Goal: Connect with others: Connect with others

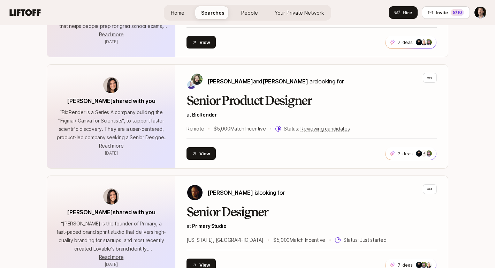
scroll to position [774, 0]
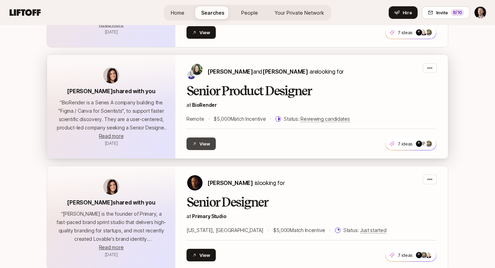
click at [203, 143] on button "View" at bounding box center [201, 143] width 29 height 13
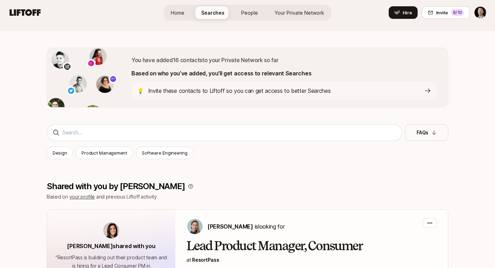
scroll to position [88, 0]
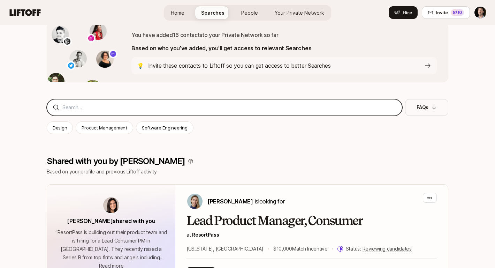
click at [244, 107] on input at bounding box center [229, 107] width 334 height 8
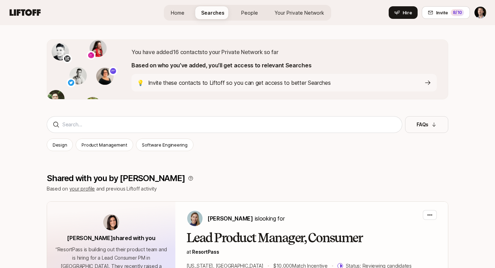
scroll to position [62, 0]
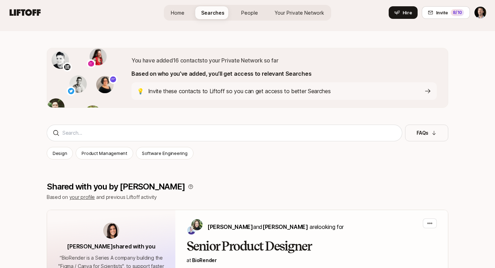
click at [326, 13] on link "Your Private Network" at bounding box center [299, 12] width 61 height 13
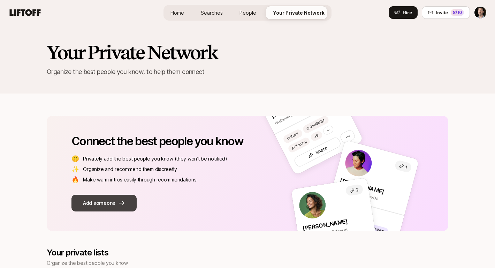
click at [98, 203] on button "Add someone" at bounding box center [104, 203] width 65 height 17
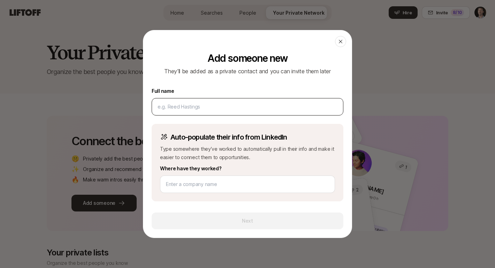
click at [179, 109] on input at bounding box center [248, 107] width 180 height 8
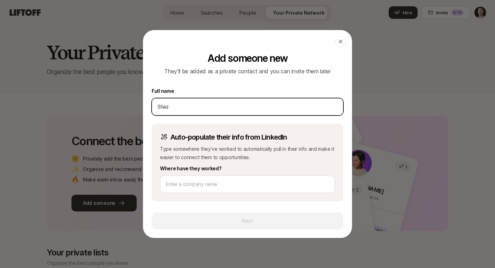
paste input "Sedighzadeh"
type input "Shaz Sedighzadeh"
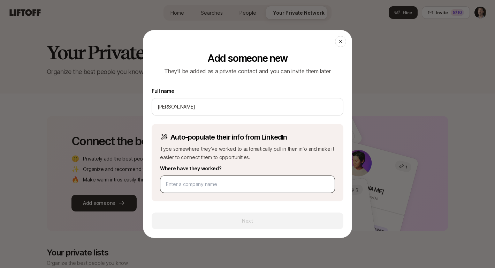
click at [199, 179] on div at bounding box center [247, 183] width 175 height 17
click at [198, 183] on input at bounding box center [247, 184] width 163 height 8
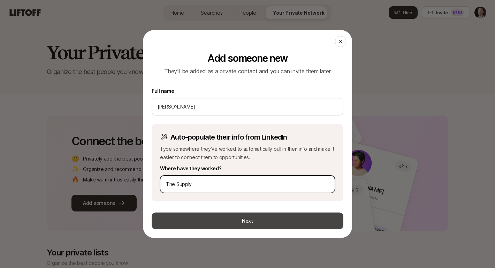
type input "The Supply"
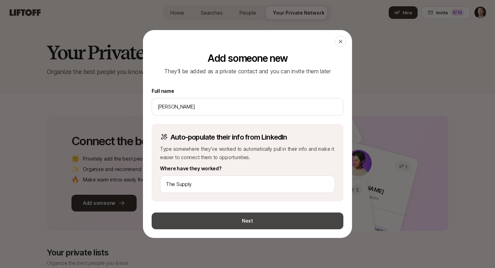
click at [290, 219] on button "Next" at bounding box center [248, 220] width 192 height 17
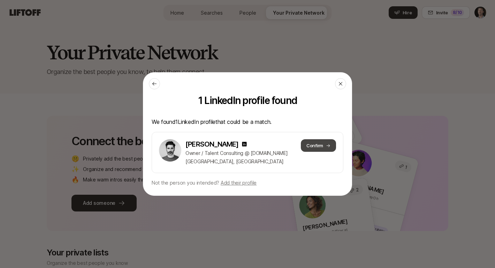
click at [324, 145] on button "Confirm" at bounding box center [318, 145] width 35 height 13
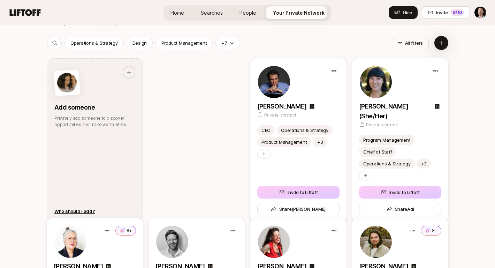
scroll to position [497, 0]
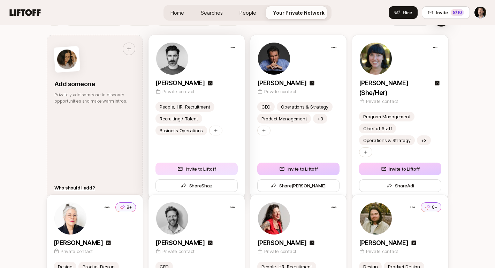
click at [217, 163] on button "Invite to Liftoff" at bounding box center [197, 169] width 82 height 13
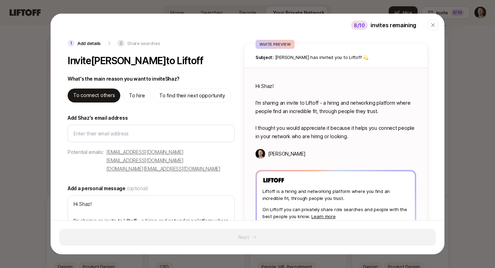
type textarea "x"
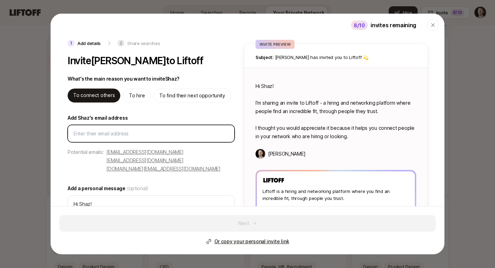
click at [135, 133] on input "Add Shaz's email address" at bounding box center [151, 133] width 155 height 8
paste input "shaz@thesupply.com"
type input "shaz@thesupply.com"
type textarea "x"
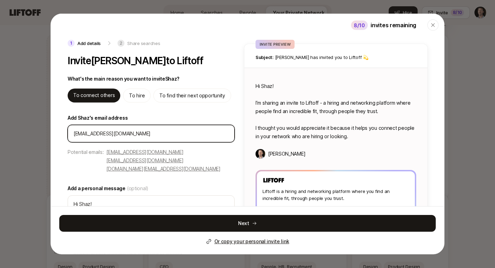
type input "shaz@thesupply.com"
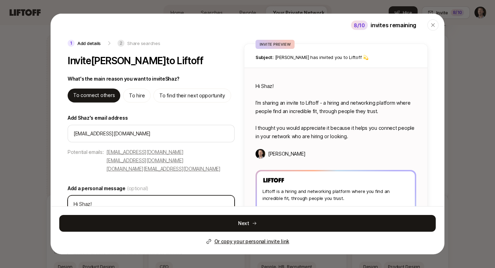
click at [124, 195] on textarea "Hi Shaz! I’m sharing an invite to Liftoff - a hiring and networking platform wh…" at bounding box center [151, 229] width 167 height 68
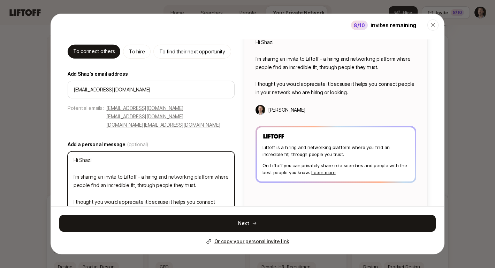
scroll to position [45, 0]
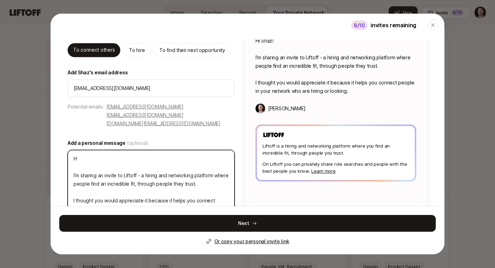
type textarea "HJ I’m sharing an invite to Liftoff - a hiring and networking platform where pe…"
type textarea "x"
type textarea "HJe I’m sharing an invite to Liftoff - a hiring and networking platform where p…"
type textarea "x"
type textarea "HJey I’m sharing an invite to Liftoff - a hiring and networking platform where …"
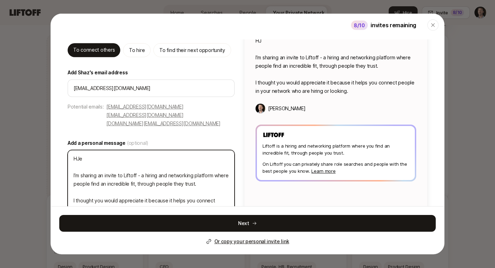
type textarea "x"
type textarea "HJey I’m sharing an invite to Liftoff - a hiring and networking platform where …"
type textarea "x"
type textarea "HJey m I’m sharing an invite to Liftoff - a hiring and networking platform wher…"
type textarea "x"
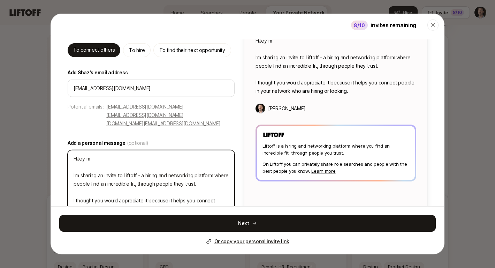
type textarea "H I’m sharing an invite to Liftoff - a hiring and networking platform where peo…"
type textarea "x"
type textarea "He I’m sharing an invite to Liftoff - a hiring and networking platform where pe…"
type textarea "x"
type textarea "Hey I’m sharing an invite to Liftoff - a hiring and networking platform where p…"
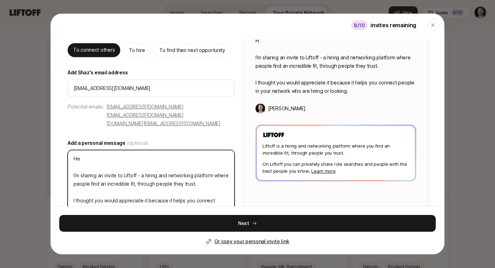
type textarea "x"
type textarea "Hey I’m sharing an invite to Liftoff - a hiring and networking platform where p…"
type textarea "x"
type textarea "Hey M I’m sharing an invite to Liftoff - a hiring and networking platform where…"
type textarea "x"
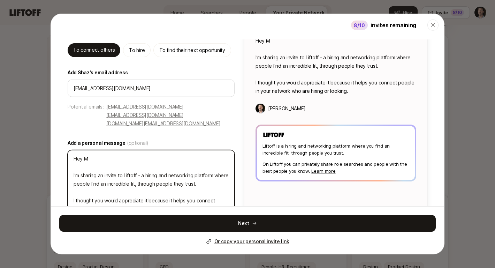
type textarea "Hey I’m sharing an invite to Liftoff - a hiring and networking platform where p…"
type textarea "x"
type textarea "Hey m I’m sharing an invite to Liftoff - a hiring and networking platform where…"
type textarea "x"
type textarea "Hey ma I’m sharing an invite to Liftoff - a hiring and networking platform wher…"
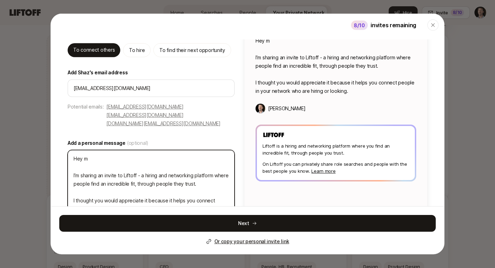
type textarea "x"
type textarea "Hey man I’m sharing an invite to Liftoff - a hiring and networking platform whe…"
type textarea "x"
type textarea "Hey man! I’m sharing an invite to Liftoff - a hiring and networking platform wh…"
type textarea "x"
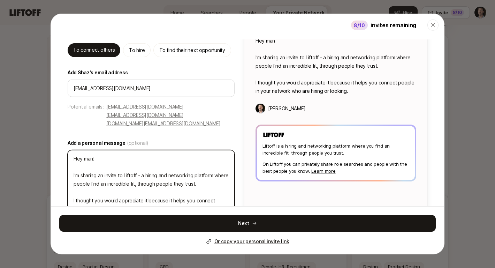
type textarea "Hey man! I’m sharing an invite to Liftoff - a hiring and networking platform wh…"
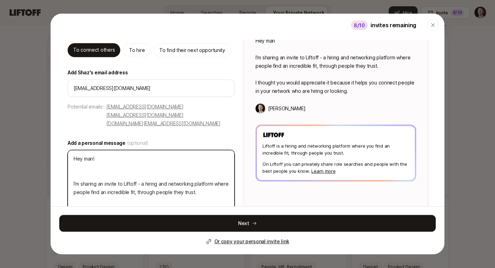
type textarea "x"
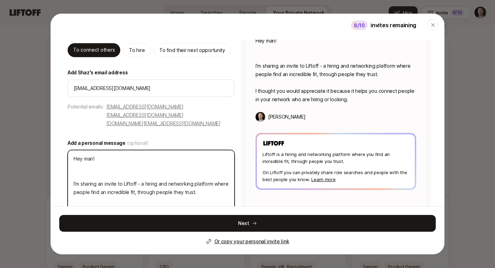
type textarea "Hey man! I’m sharing an invite to Liftoff - a hiring and networking platform wh…"
type textarea "x"
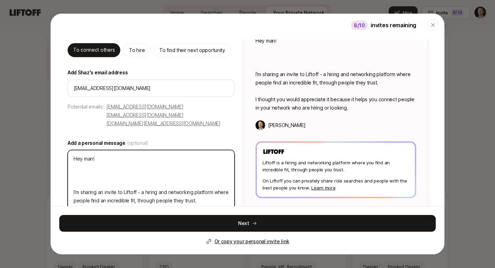
type textarea "Hey man! I I’m sharing an invite to Liftoff - a hiring and networking platform …"
type textarea "x"
type textarea "Hey man! I' I’m sharing an invite to Liftoff - a hiring and networking platform…"
type textarea "x"
type textarea "Hey man! I'm I’m sharing an invite to Liftoff - a hiring and networking platfor…"
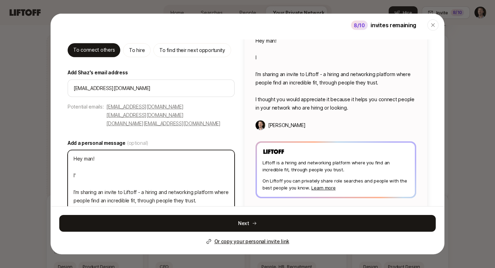
type textarea "x"
type textarea "Hey man! I'm I’m sharing an invite to Liftoff - a hiring and networking platfor…"
type textarea "x"
type textarea "Hey man! I'm i I’m sharing an invite to Liftoff - a hiring and networking platf…"
type textarea "x"
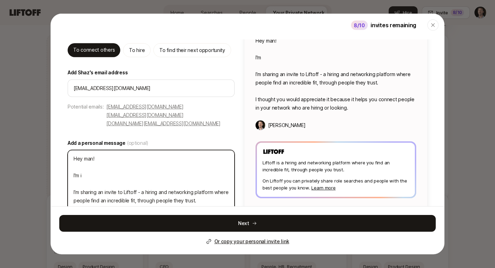
type textarea "Hey man! I'm in I’m sharing an invite to Liftoff - a hiring and networking plat…"
type textarea "x"
type textarea "Hey man! I'm in I’m sharing an invite to Liftoff - a hiring and networking plat…"
type textarea "x"
type textarea "Hey man! I'm in t I’m sharing an invite to Liftoff - a hiring and networking pl…"
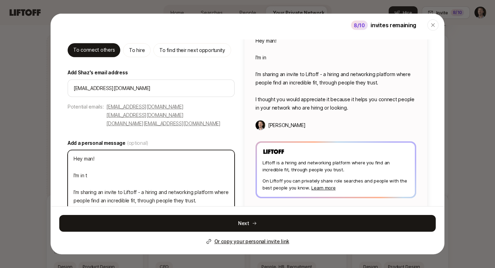
type textarea "x"
type textarea "Hey man! I'm in th I’m sharing an invite to Liftoff - a hiring and networking p…"
type textarea "x"
type textarea "Hey man! I'm in the I’m sharing an invite to Liftoff - a hiring and networking …"
type textarea "x"
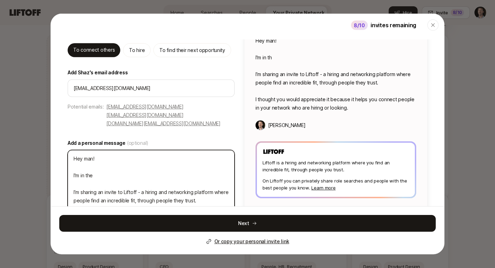
type textarea "Hey man! I'm in the I’m sharing an invite to Liftoff - a hiring and networking …"
type textarea "x"
type textarea "Hey man! I'm in the p I’m sharing an invite to Liftoff - a hiring and networkin…"
type textarea "x"
type textarea "Hey man! I'm in the pr I’m sharing an invite to Liftoff - a hiring and networki…"
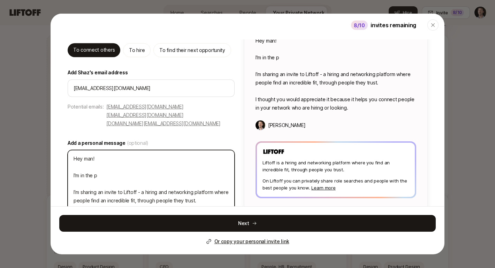
type textarea "x"
type textarea "Hey man! I'm in the pri I’m sharing an invite to Liftoff - a hiring and network…"
type textarea "x"
type textarea "Hey man! I'm in the priv I’m sharing an invite to Liftoff - a hiring and networ…"
type textarea "x"
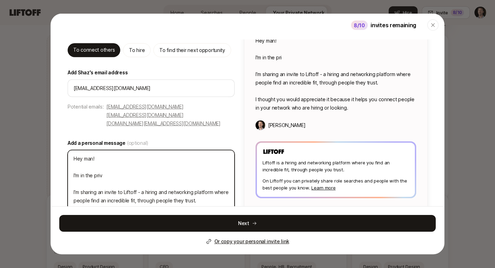
type textarea "Hey man! I'm in the priva I’m sharing an invite to Liftoff - a hiring and netwo…"
type textarea "x"
type textarea "Hey man! I'm in the privat I’m sharing an invite to Liftoff - a hiring and netw…"
type textarea "x"
type textarea "Hey man! I'm in the privat I’m sharing an invite to Liftoff - a hiring and netw…"
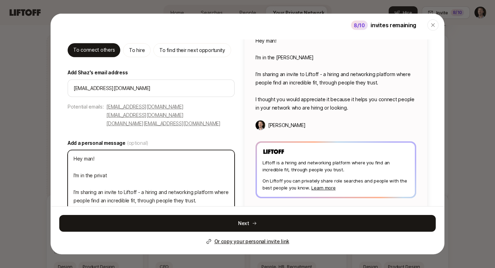
type textarea "x"
type textarea "Hey man! I'm in the privat I’m sharing an invite to Liftoff - a hiring and netw…"
type textarea "x"
type textarea "Hey man! I'm in the private I’m sharing an invite to Liftoff - a hiring and net…"
type textarea "x"
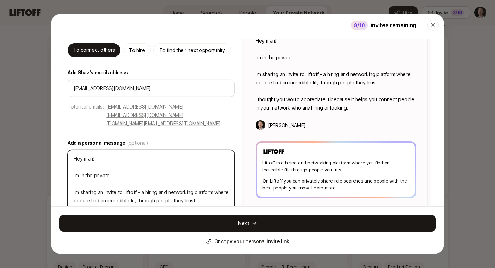
type textarea "Hey man! I'm in the private I’m sharing an invite to Liftoff - a hiring and net…"
type textarea "x"
type textarea "Hey man! I'm in the private b I’m sharing an invite to Liftoff - a hiring and n…"
type textarea "x"
type textarea "Hey man! I'm in the private be I’m sharing an invite to Liftoff - a hiring and …"
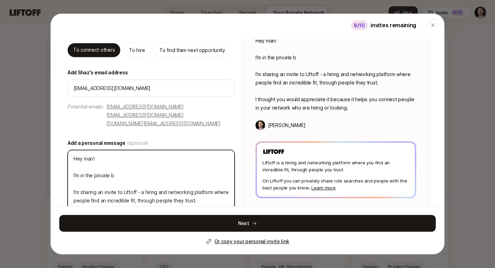
type textarea "x"
type textarea "Hey man! I'm in the private bet I’m sharing an invite to Liftoff - a hiring and…"
type textarea "x"
type textarea "Hey man! I'm in the private beta I’m sharing an invite to Liftoff - a hiring an…"
type textarea "x"
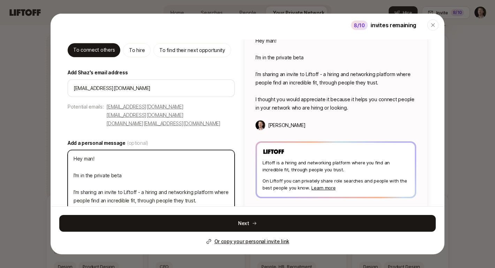
type textarea "Hey man! I'm in the private beta I’m sharing an invite to Liftoff - a hiring an…"
type textarea "x"
type textarea "Hey man! I'm in the private beta o I’m sharing an invite to Liftoff - a hiring …"
type textarea "x"
type textarea "Hey man! I'm in the private beta of I’m sharing an invite to Liftoff - a hiring…"
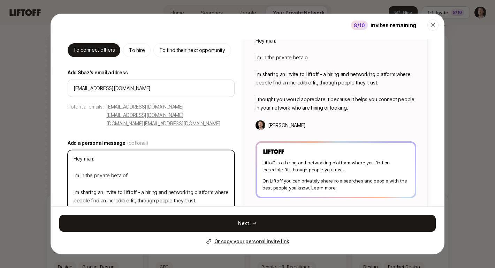
type textarea "x"
type textarea "Hey man! I'm in the private beta of I’m sharing an invite to Liftoff - a hiring…"
type textarea "x"
type textarea "Hey man! I'm in the private beta of t I’m sharing an invite to Liftoff - a hiri…"
type textarea "x"
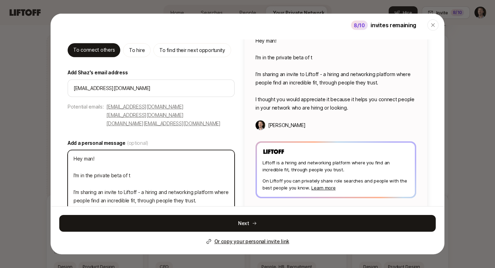
type textarea "Hey man! I'm in the private beta of th I’m sharing an invite to Liftoff - a hir…"
type textarea "x"
type textarea "Hey man! I'm in the private beta of thi I’m sharing an invite to Liftoff - a hi…"
type textarea "x"
type textarea "Hey man! I'm in the private beta of this I’m sharing an invite to Liftoff - a h…"
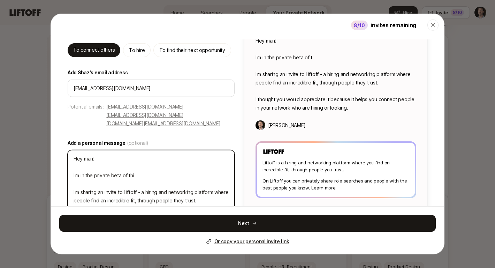
type textarea "x"
type textarea "Hey man! I'm in the private beta of this I’m sharing an invite to Liftoff - a h…"
type textarea "x"
type textarea "Hey man! I'm in the private beta of this n I’m sharing an invite to Liftoff - a…"
type textarea "x"
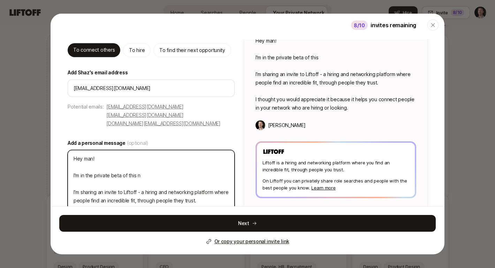
type textarea "Hey man! I'm in the private beta of this ne I’m sharing an invite to Liftoff - …"
type textarea "x"
type textarea "Hey man! I'm in the private beta of this new I’m sharing an invite to Liftoff -…"
type textarea "x"
type textarea "Hey man! I'm in the private beta of this new I’m sharing an invite to Liftoff -…"
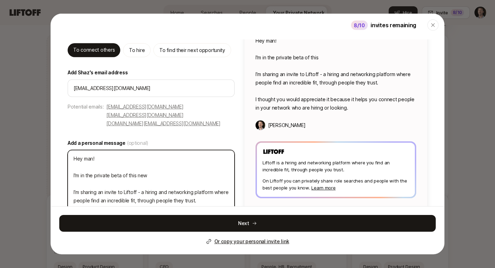
type textarea "x"
type textarea "Hey man! I'm in the private beta of this new r I’m sharing an invite to Liftoff…"
type textarea "x"
type textarea "Hey man! I'm in the private beta of this new re I’m sharing an invite to Liftof…"
type textarea "x"
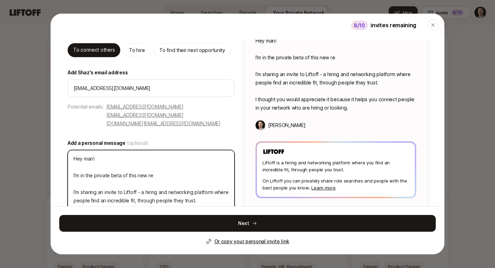
type textarea "Hey man! I'm in the private beta of this new ref I’m sharing an invite to Lifto…"
type textarea "x"
type textarea "Hey man! I'm in the private beta of this new refe I’m sharing an invite to Lift…"
type textarea "x"
type textarea "Hey man! I'm in the private beta of this new refer I’m sharing an invite to Lif…"
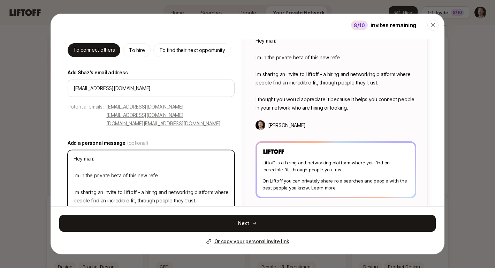
type textarea "x"
type textarea "Hey man! I'm in the private beta of this new referr I’m sharing an invite to Li…"
type textarea "x"
type textarea "Hey man! I'm in the private beta of this new referra I’m sharing an invite to L…"
type textarea "x"
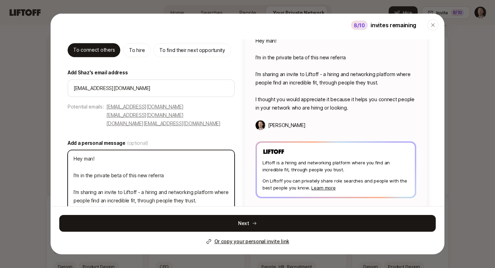
type textarea "Hey man! I'm in the private beta of this new referral I’m sharing an invite to …"
type textarea "x"
type textarea "Hey man! I'm in the private beta of this new referral I’m sharing an invite to …"
type textarea "x"
type textarea "Hey man! I'm in the private beta of this new referral t I’m sharing an invite t…"
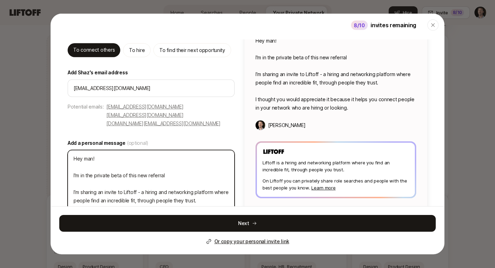
type textarea "x"
type textarea "Hey man! I'm in the private beta of this new referral to I’m sharing an invite …"
type textarea "x"
type textarea "Hey man! I'm in the private beta of this new referral too I’m sharing an invite…"
type textarea "x"
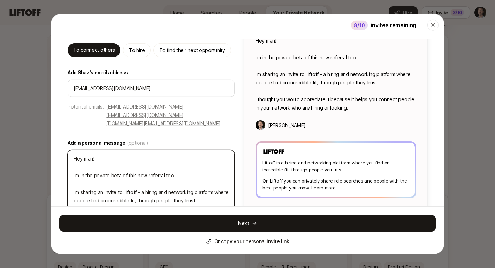
type textarea "Hey man! I'm in the private beta of this new referral tool I’m sharing an invit…"
type textarea "x"
type textarea "Hey man! I'm in the private beta of this new referral tool, I’m sharing an invi…"
type textarea "x"
type textarea "Hey man! I'm in the private beta of this new referral tool, I’m sharing an invi…"
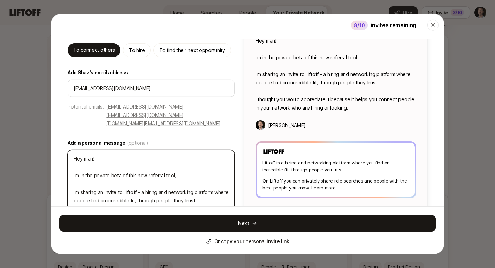
type textarea "x"
type textarea "Hey man! I'm in the private beta of this new referral tool, c I’m sharing an in…"
type textarea "x"
type textarea "Hey man! I'm in the private beta of this new referral tool, ca I’m sharing an i…"
type textarea "x"
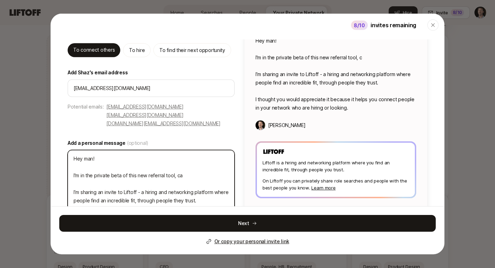
type textarea "Hey man! I'm in the private beta of this new referral tool, cal I’m sharing an …"
type textarea "x"
type textarea "Hey man! I'm in the private beta of this new referral tool, call I’m sharing an…"
type textarea "x"
type textarea "Hey man! I'm in the private beta of this new referral tool, calle I’m sharing a…"
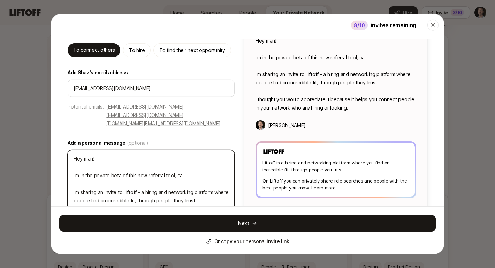
type textarea "x"
type textarea "Hey man! I'm in the private beta of this new referral tool, called I’m sharing …"
type textarea "x"
type textarea "Hey man! I'm in the private beta of this new referral tool, called I’m sharing …"
type textarea "x"
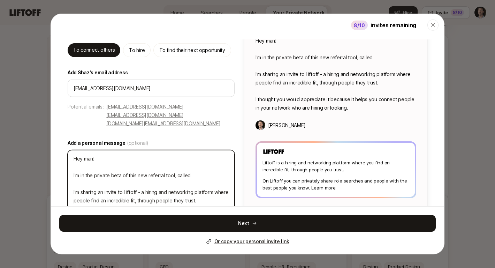
type textarea "Hey man! I'm in the private beta of this new referral tool, called L I’m sharin…"
type textarea "x"
type textarea "Hey man! I'm in the private beta of this new referral tool, called Li I’m shari…"
type textarea "x"
type textarea "Hey man! I'm in the private beta of this new referral tool, called Lif I’m shar…"
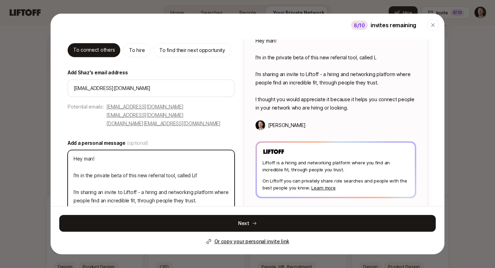
type textarea "x"
type textarea "Hey man! I'm in the private beta of this new referral tool, called Lift I’m sha…"
type textarea "x"
type textarea "Hey man! I'm in the private beta of this new referral tool, called Lifto I’m sh…"
type textarea "x"
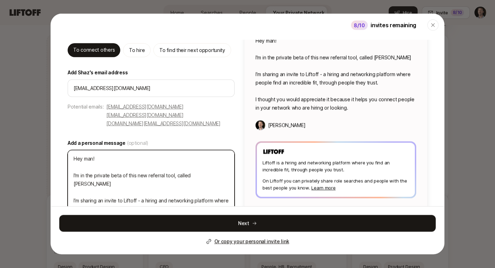
type textarea "Hey man! I'm in the private beta of this new referral tool, called Liftof I’m s…"
type textarea "x"
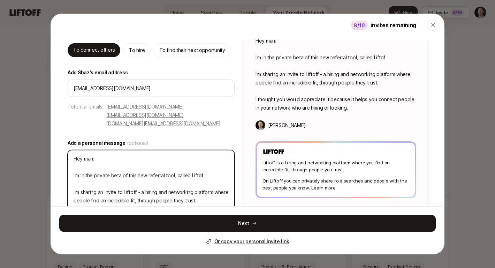
type textarea "Hey man! I'm in the private beta of this new referral tool, called Liftoff I’m …"
type textarea "x"
type textarea "Hey man! I'm in the private beta of this new referral tool, called Liftoff I’m …"
type textarea "x"
type textarea "Hey man! I'm in the private beta of this new referral tool, called Liftoff — I’…"
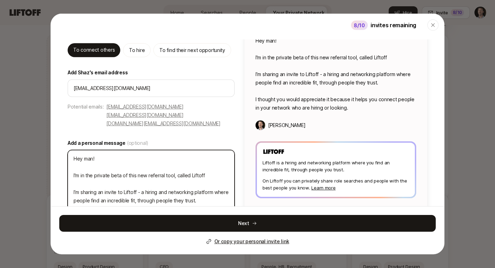
type textarea "x"
type textarea "Hey man! I'm in the private beta of this new referral tool, called Liftoff — I’…"
type textarea "x"
type textarea "Hey man! I'm in the private beta of this new referral tool, called Liftoff — a …"
type textarea "x"
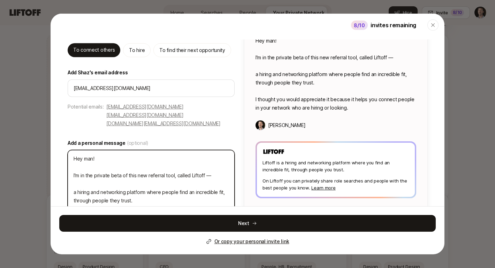
type textarea "Hey man! I'm in the private beta of this new referral tool, called Liftoff — a …"
type textarea "x"
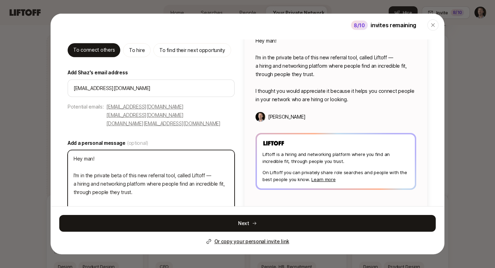
type textarea "Hey man! I'm in the private beta of this new referral tool, called Liftoff — a …"
type textarea "x"
type textarea "Hey man! I'm in the private beta of this new referral tool, called Liftoff — a …"
type textarea "x"
type textarea "Hey man! I'm in the private beta of this new referral tool, called Liftoff — a …"
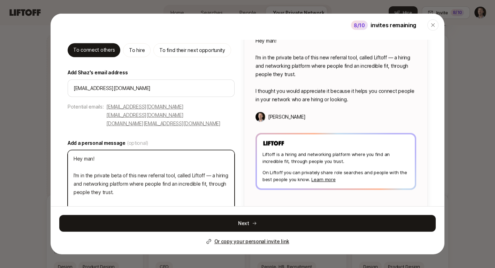
type textarea "x"
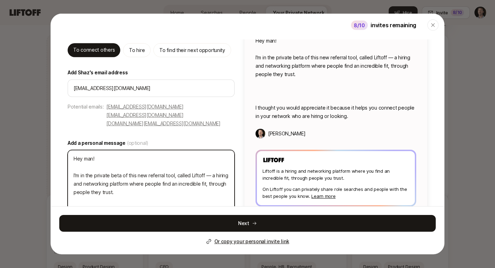
type textarea "Hey man! I'm in the private beta of this new referral tool, called Liftoff — a …"
type textarea "x"
type textarea "Hey man! I'm in the private beta of this new referral tool, called Liftoff — a …"
type textarea "x"
type textarea "Hey man! I'm in the private beta of this new referral tool, called Liftoff — a …"
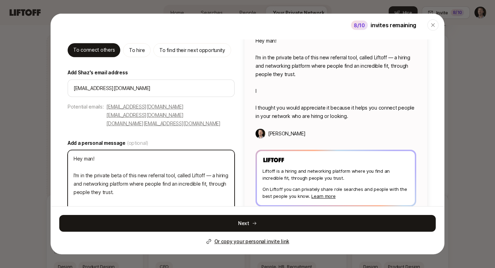
type textarea "x"
type textarea "Hey man! I'm in the private beta of this new referral tool, called Liftoff — a …"
type textarea "x"
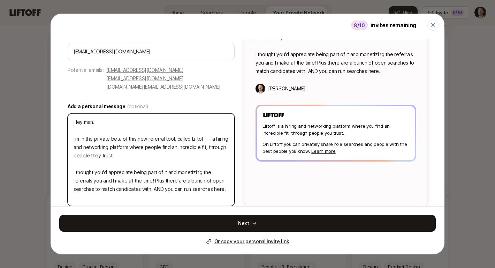
scroll to position [90, 0]
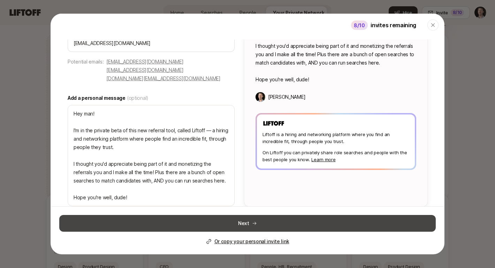
click at [237, 221] on button "Next" at bounding box center [247, 223] width 377 height 17
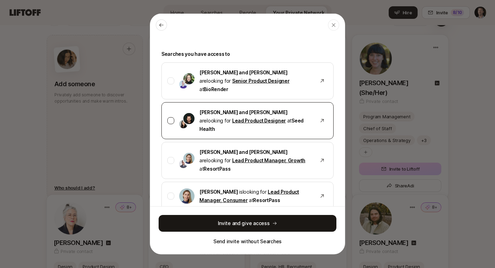
scroll to position [46, 0]
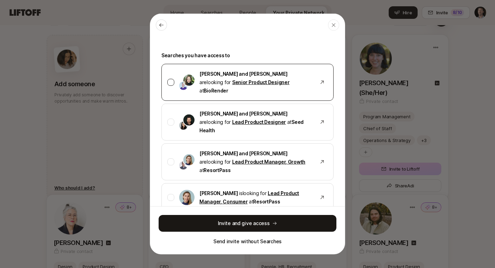
click at [171, 79] on div at bounding box center [170, 82] width 7 height 7
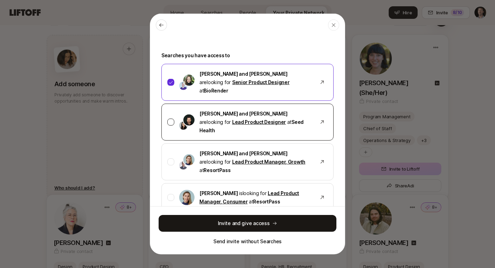
click at [171, 119] on div at bounding box center [170, 122] width 7 height 7
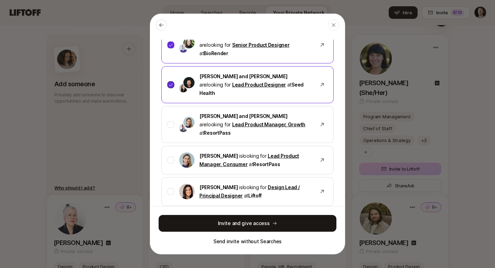
scroll to position [84, 0]
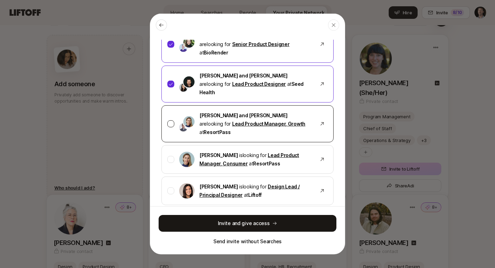
click at [170, 120] on div at bounding box center [170, 123] width 7 height 7
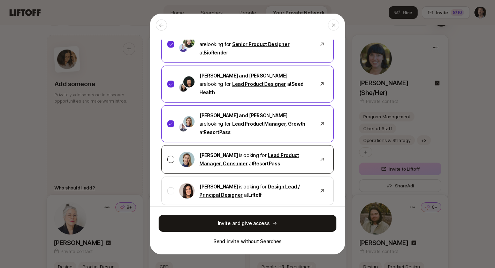
click at [169, 156] on div at bounding box center [170, 159] width 7 height 7
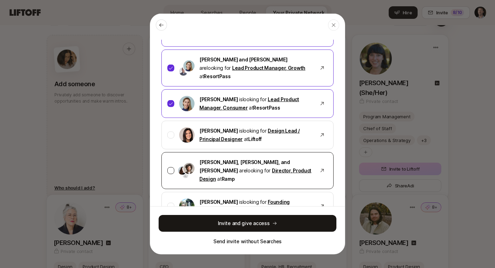
scroll to position [141, 0]
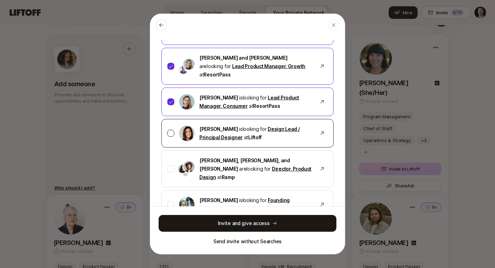
click at [170, 130] on div at bounding box center [170, 133] width 7 height 7
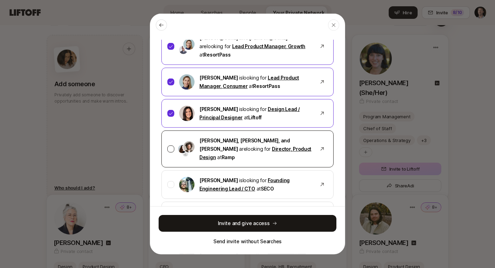
scroll to position [167, 0]
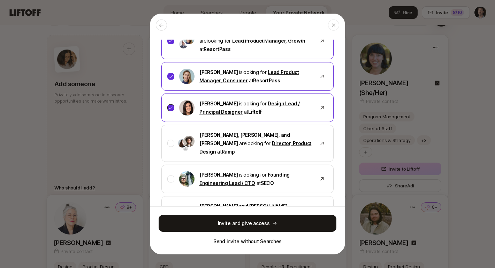
click at [169, 105] on icon at bounding box center [171, 107] width 5 height 5
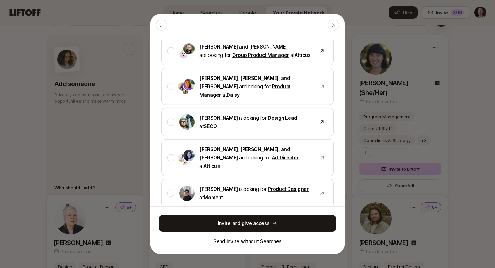
scroll to position [549, 0]
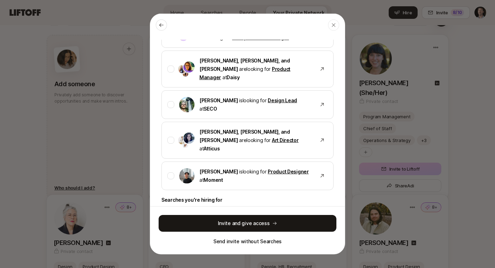
click at [171, 219] on div at bounding box center [170, 222] width 7 height 7
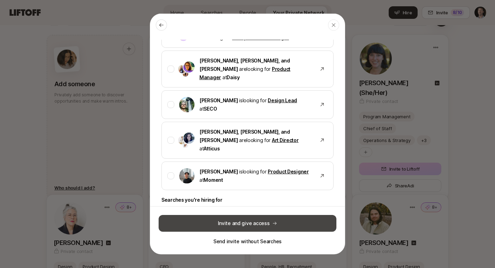
click at [264, 222] on button "Invite and give access" at bounding box center [248, 223] width 178 height 17
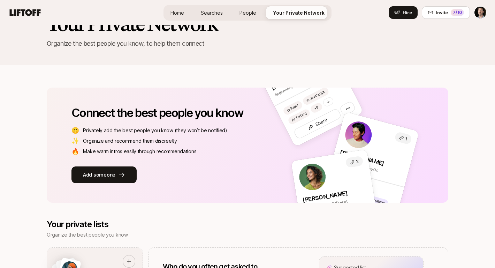
scroll to position [0, 0]
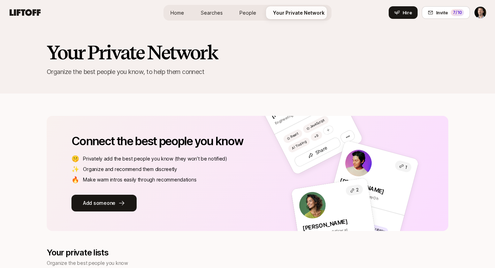
click at [213, 18] on link "Searches" at bounding box center [211, 12] width 33 height 13
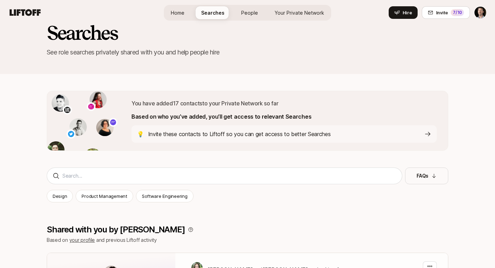
scroll to position [634, 0]
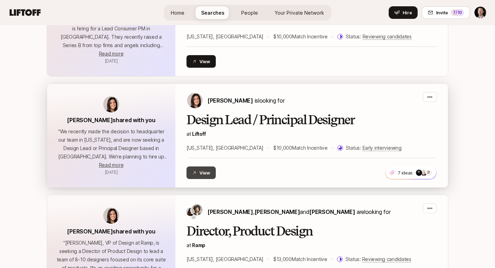
click at [208, 173] on button "View" at bounding box center [201, 172] width 29 height 13
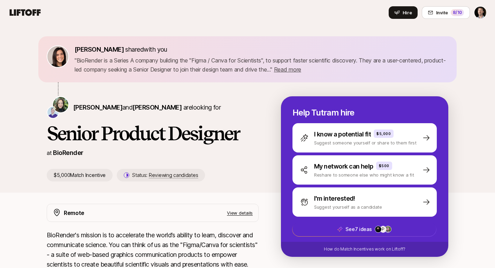
scroll to position [6, 0]
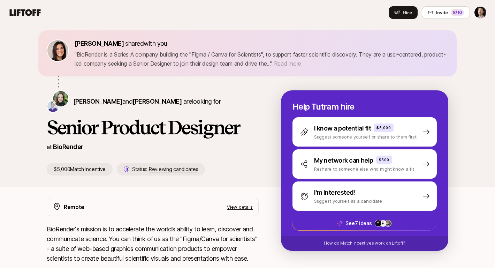
click at [301, 62] on span "Read more" at bounding box center [287, 63] width 27 height 7
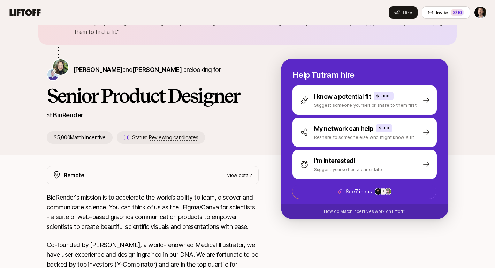
scroll to position [0, 0]
